Goal: Check status: Check status

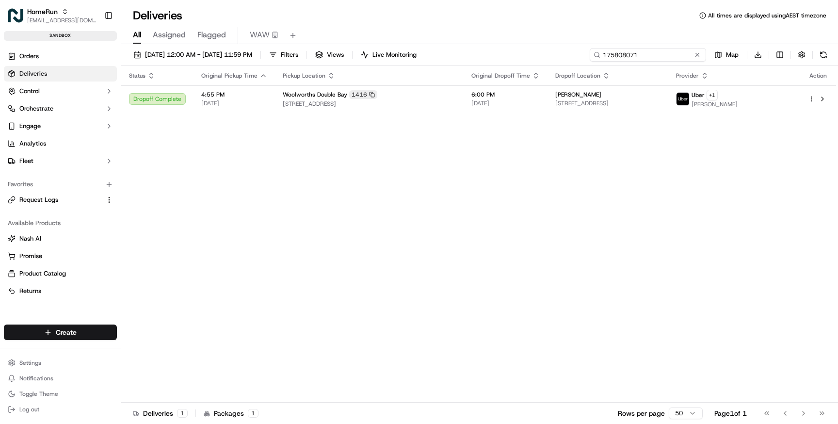
click at [664, 55] on input "175808071" at bounding box center [648, 55] width 116 height 14
paste input "9787"
type input "175809787"
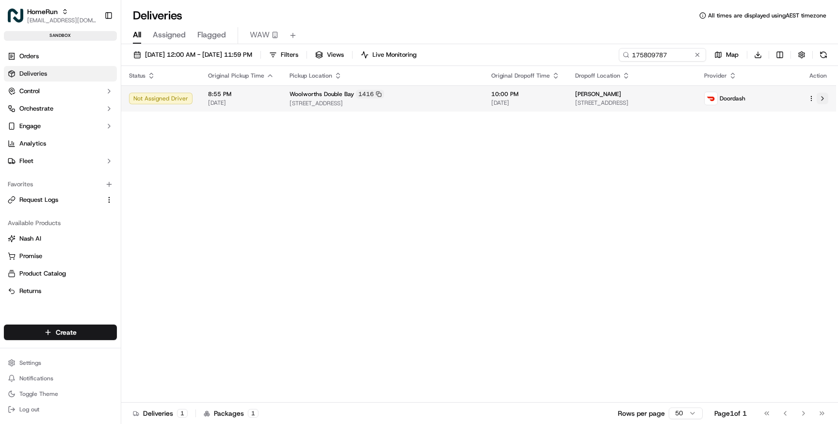
click at [824, 98] on button at bounding box center [823, 99] width 12 height 12
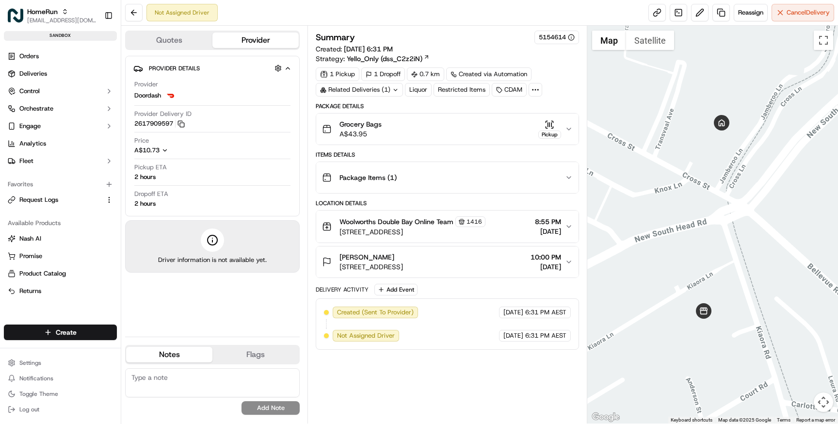
click at [491, 125] on div "Grocery Bags A$43.95 Pickup" at bounding box center [443, 128] width 243 height 19
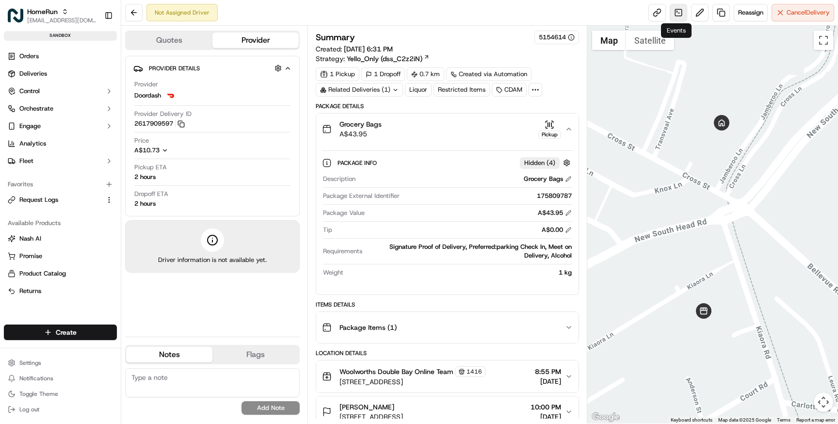
click at [679, 13] on link at bounding box center [678, 12] width 17 height 17
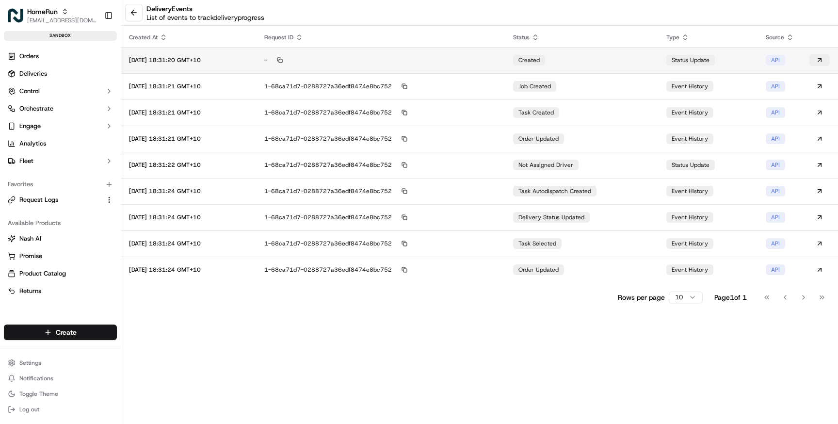
click at [821, 61] on button at bounding box center [820, 60] width 20 height 12
